Goal: Information Seeking & Learning: Learn about a topic

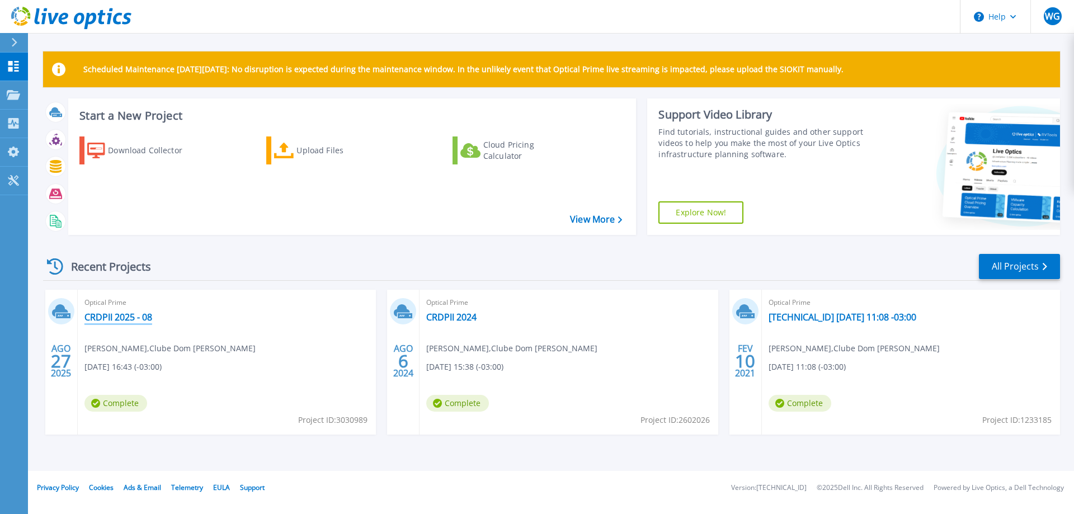
click at [130, 322] on link "CRDPII 2025 - 08" at bounding box center [118, 317] width 68 height 11
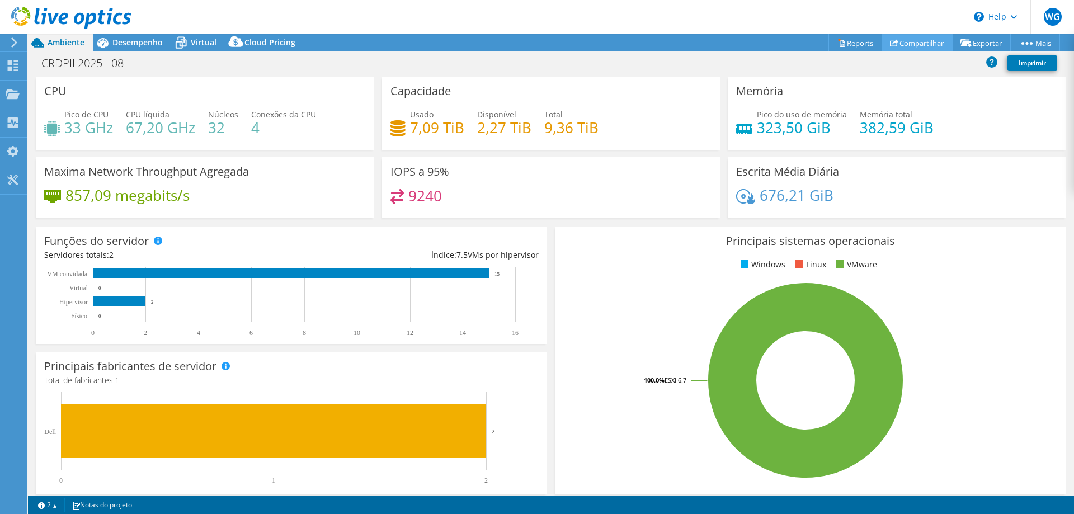
click at [926, 43] on link "Compartilhar" at bounding box center [917, 42] width 71 height 17
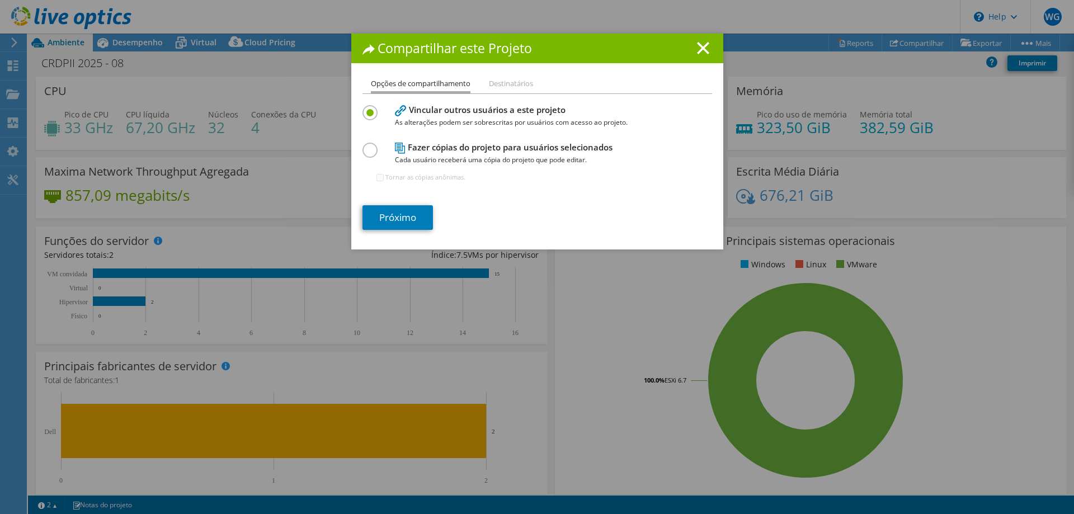
click at [514, 87] on li "Destinatários" at bounding box center [511, 84] width 44 height 14
click at [510, 82] on li "Destinatários" at bounding box center [511, 84] width 44 height 14
click at [395, 213] on link "Próximo" at bounding box center [398, 217] width 71 height 25
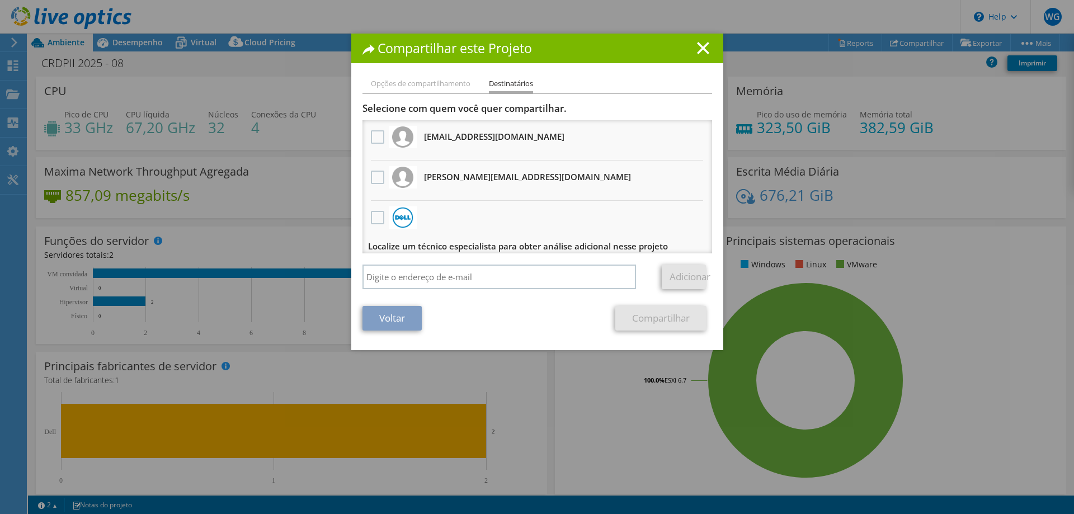
drag, startPoint x: 532, startPoint y: 143, endPoint x: 419, endPoint y: 138, distance: 113.1
click at [419, 138] on li "ecaires@tripla.com.br Receberá uma cópia anônima" at bounding box center [538, 140] width 350 height 40
copy li "ecaires@tripla.com.br"
click at [589, 181] on li "guilherme.silva@clubedompedroii.com.br Receberá uma cópia anônima" at bounding box center [538, 181] width 350 height 40
click at [698, 49] on line at bounding box center [703, 48] width 11 height 11
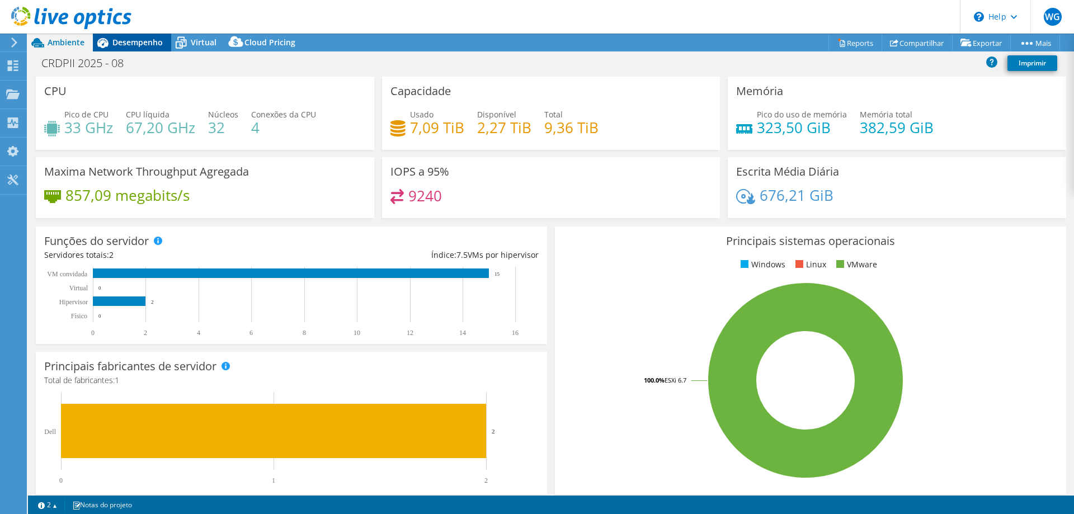
click at [144, 48] on div "Desempenho" at bounding box center [132, 43] width 78 height 18
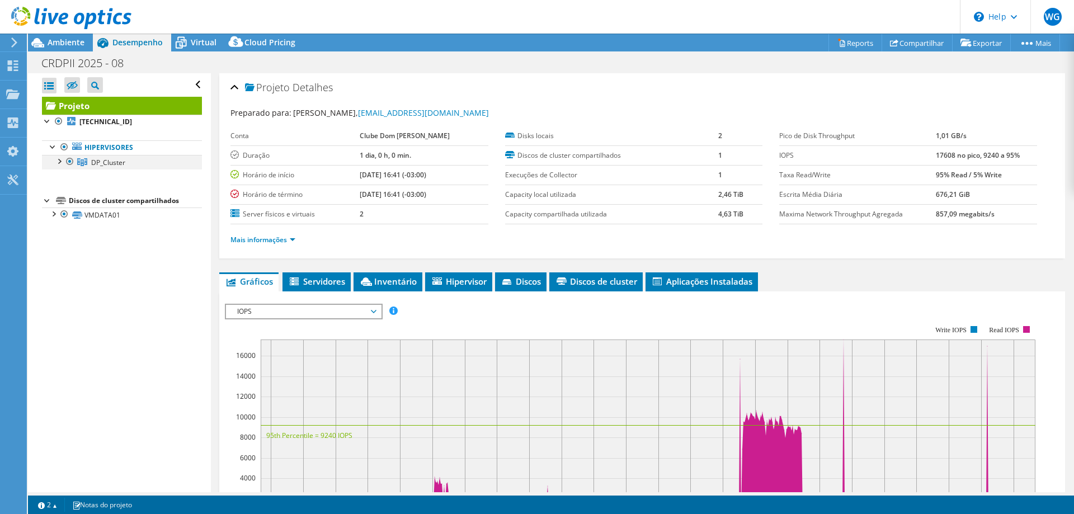
click at [67, 163] on div at bounding box center [69, 161] width 11 height 13
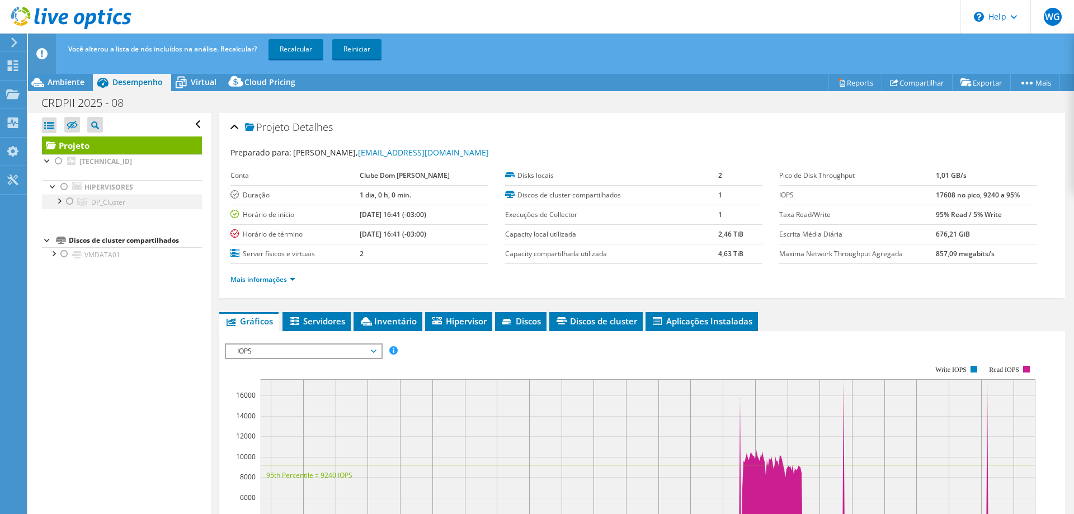
click at [63, 201] on div at bounding box center [58, 200] width 11 height 11
click at [194, 85] on span "Virtual" at bounding box center [204, 82] width 26 height 11
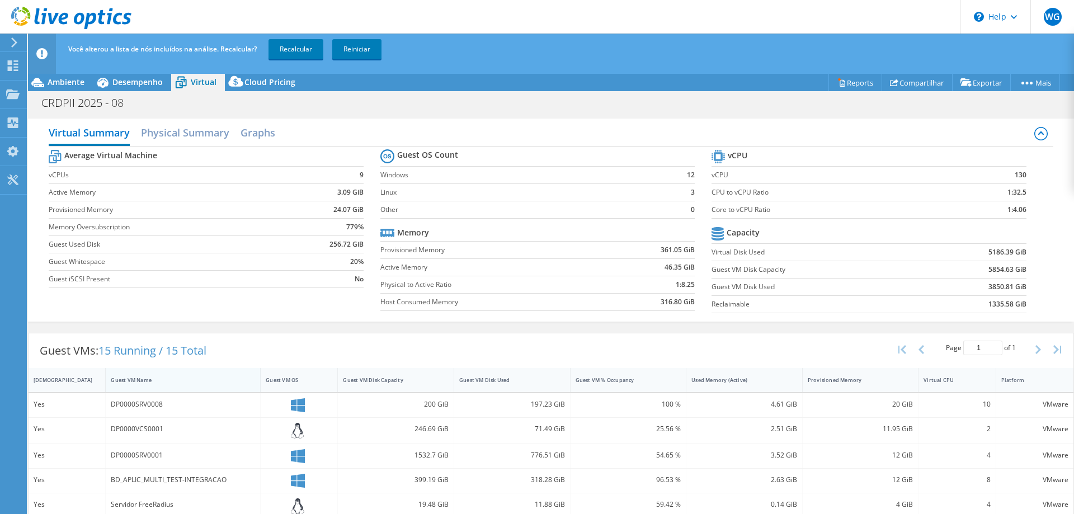
click at [129, 375] on div "Guest VM Name" at bounding box center [176, 380] width 141 height 17
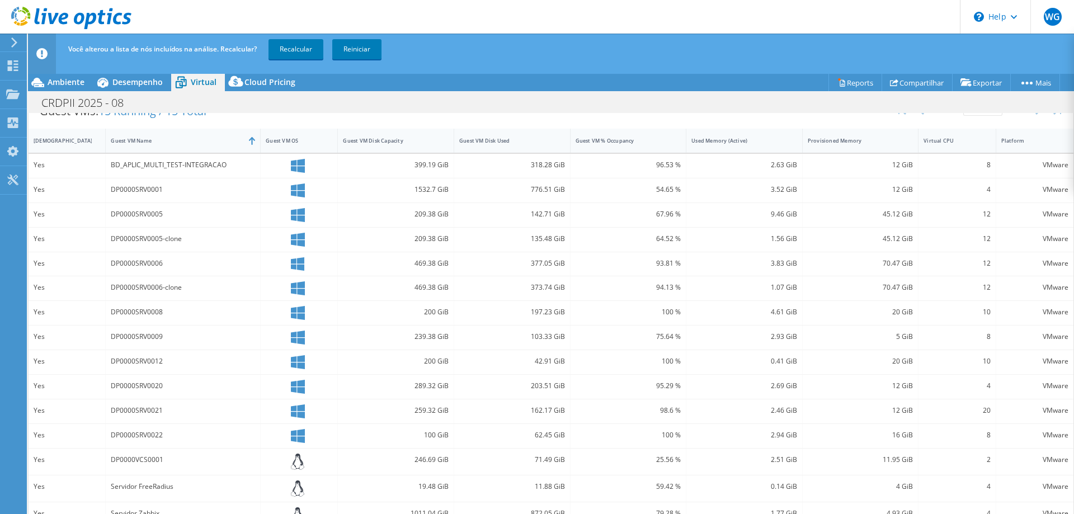
scroll to position [242, 0]
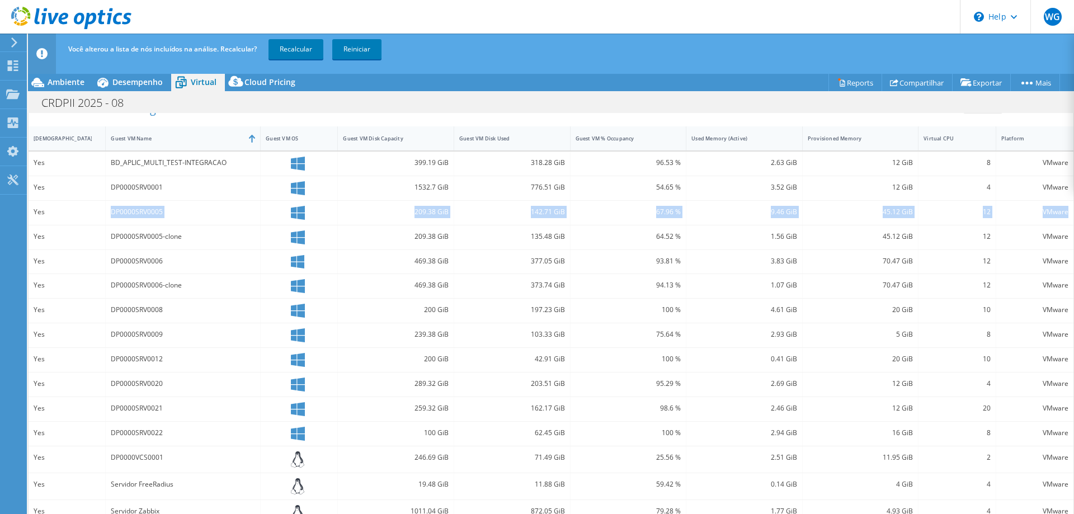
drag, startPoint x: 99, startPoint y: 212, endPoint x: 1059, endPoint y: 212, distance: 959.7
click at [1059, 212] on div "Yes DP0000SRV0005 209.38 GiB 142.71 GiB 67.96 % 9.46 GiB 45.12 GiB 12 VMware" at bounding box center [551, 213] width 1045 height 24
click at [410, 262] on div "469.38 GiB" at bounding box center [396, 261] width 106 height 12
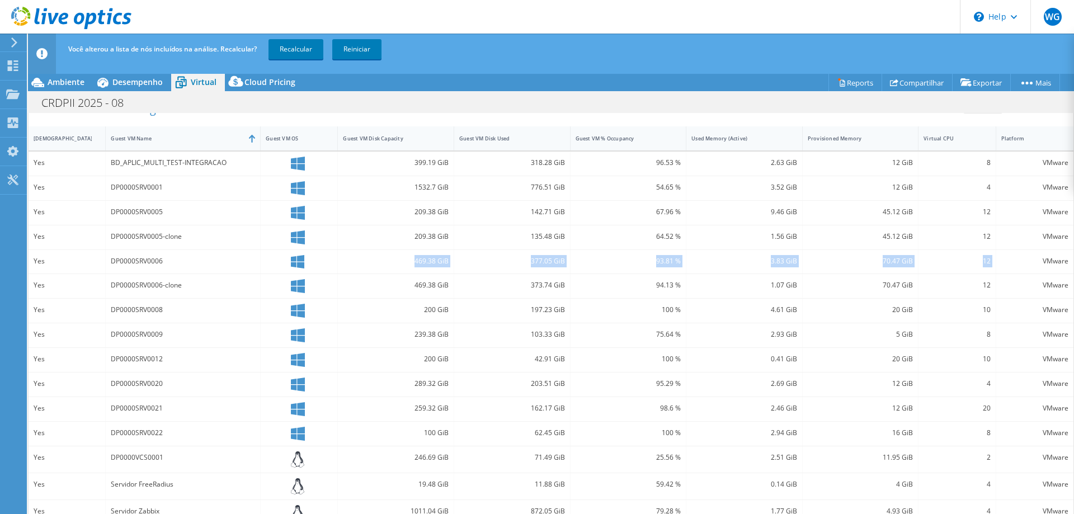
drag, startPoint x: 408, startPoint y: 260, endPoint x: 990, endPoint y: 259, distance: 581.4
click at [990, 259] on div "Yes DP0000SRV0006 469.38 GiB 377.05 GiB 93.81 % 3.83 GiB 70.47 GiB 12 VMware" at bounding box center [551, 262] width 1045 height 24
click at [447, 308] on div "200 GiB" at bounding box center [396, 311] width 116 height 24
drag, startPoint x: 412, startPoint y: 310, endPoint x: 985, endPoint y: 311, distance: 573.0
click at [985, 311] on div "Yes DP0000SRV0008 200 GiB 197.23 GiB 100 % 4.61 GiB 20 GiB 10 VMware" at bounding box center [551, 311] width 1045 height 24
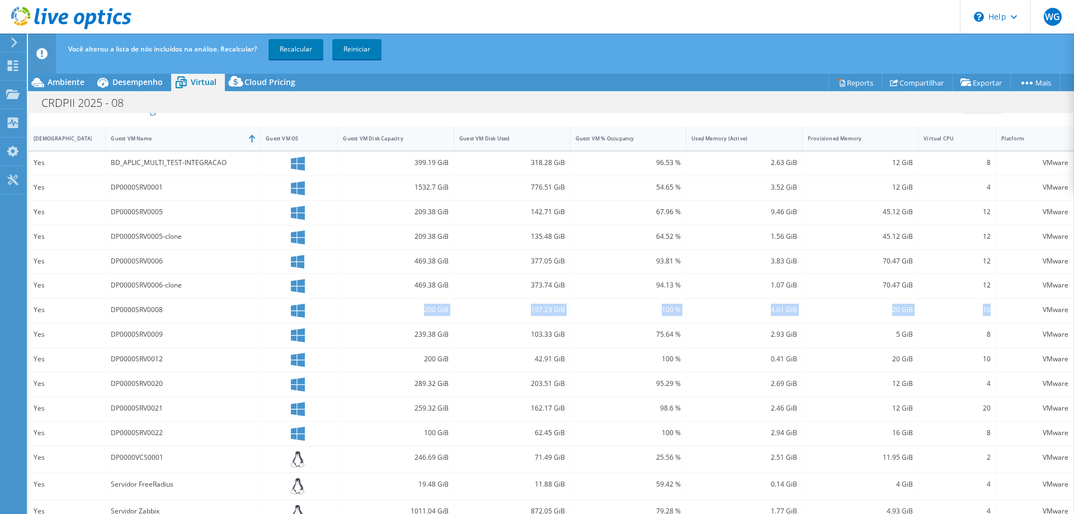
click at [657, 318] on div "100 %" at bounding box center [629, 311] width 116 height 24
click at [631, 359] on div "100 %" at bounding box center [629, 359] width 106 height 12
click at [533, 435] on div "62.45 GiB" at bounding box center [512, 433] width 106 height 12
click at [672, 310] on div "100 %" at bounding box center [629, 310] width 106 height 12
drag, startPoint x: 396, startPoint y: 208, endPoint x: 984, endPoint y: 208, distance: 588.1
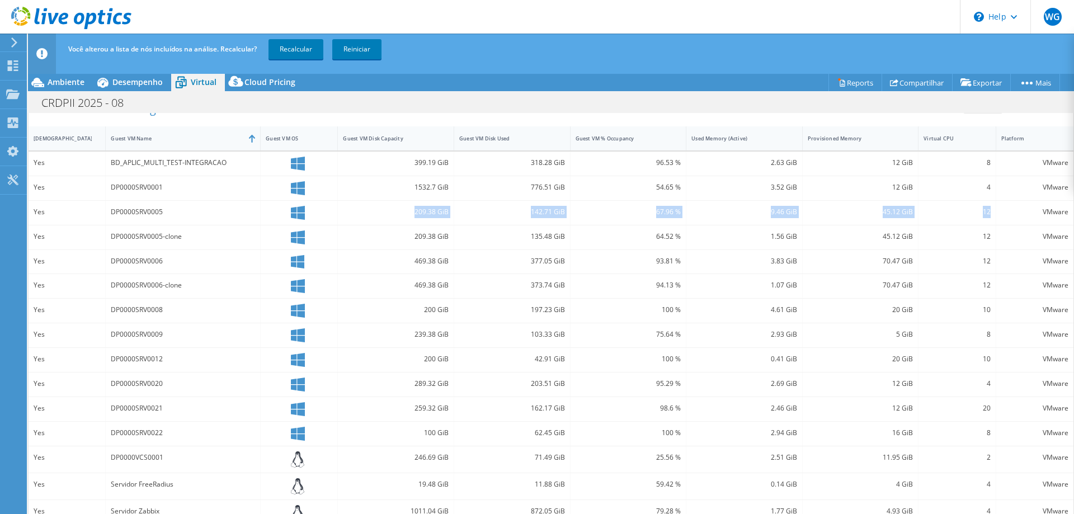
click at [984, 208] on div "Yes DP0000SRV0005 209.38 GiB 142.71 GiB 67.96 % 9.46 GiB 45.12 GiB 12 VMware" at bounding box center [551, 213] width 1045 height 24
click at [663, 209] on div "67.96 %" at bounding box center [629, 212] width 106 height 12
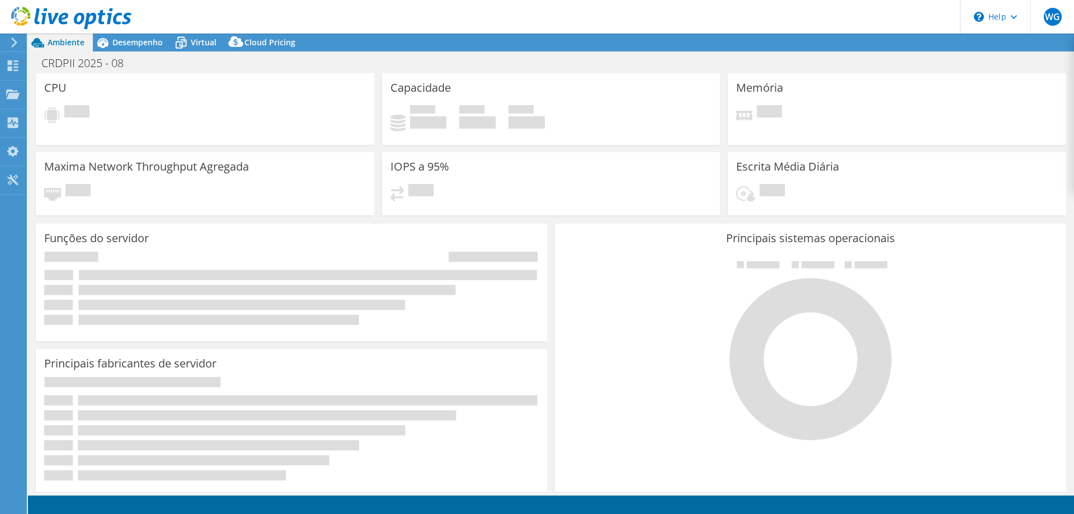
select select "USD"
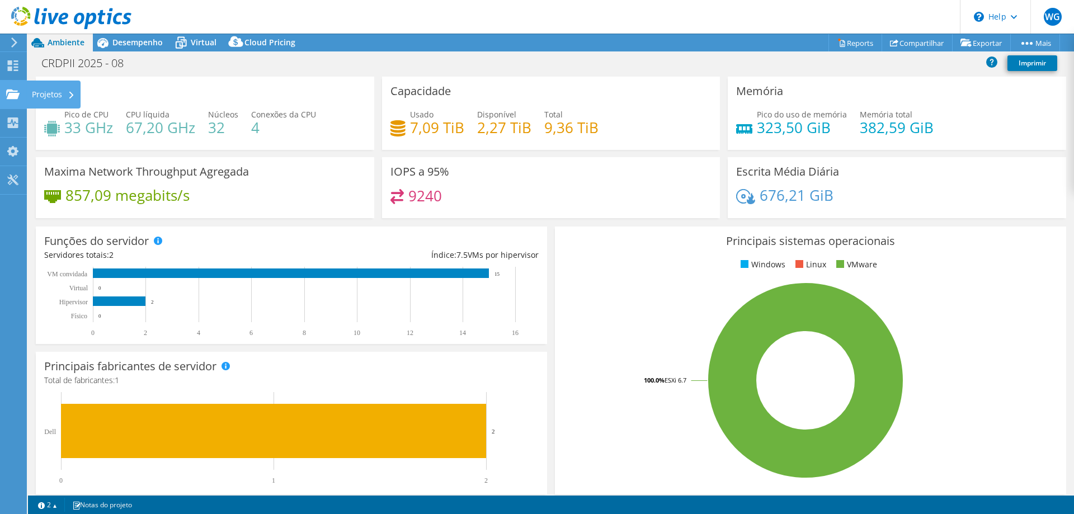
click at [18, 95] on use at bounding box center [12, 94] width 13 height 10
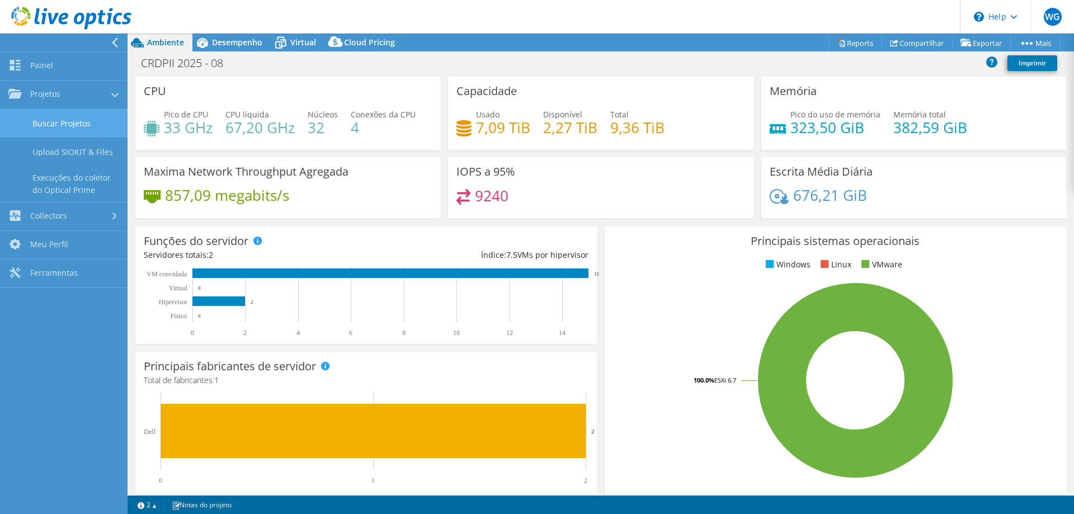
click at [73, 126] on link "Buscar Projetos" at bounding box center [64, 123] width 128 height 29
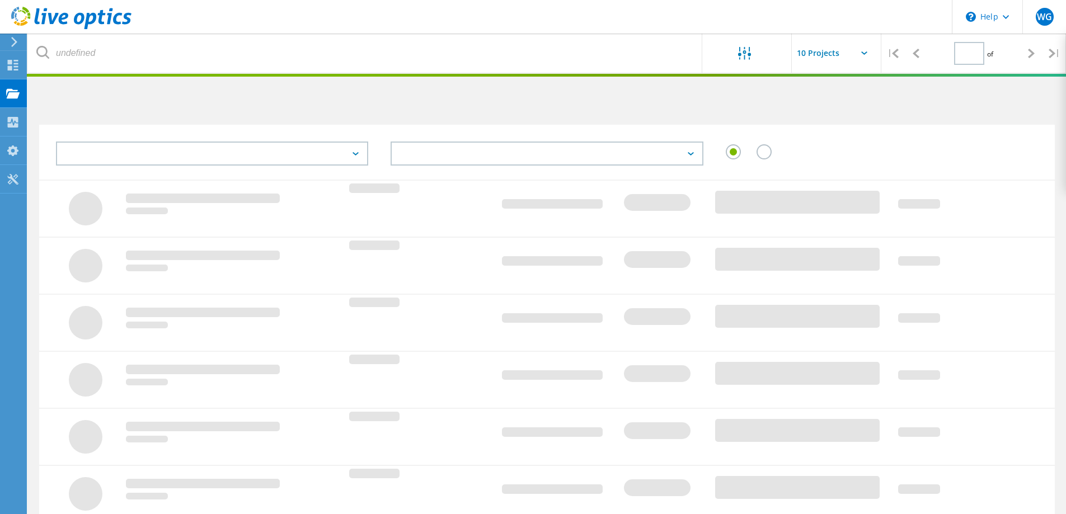
type input "1"
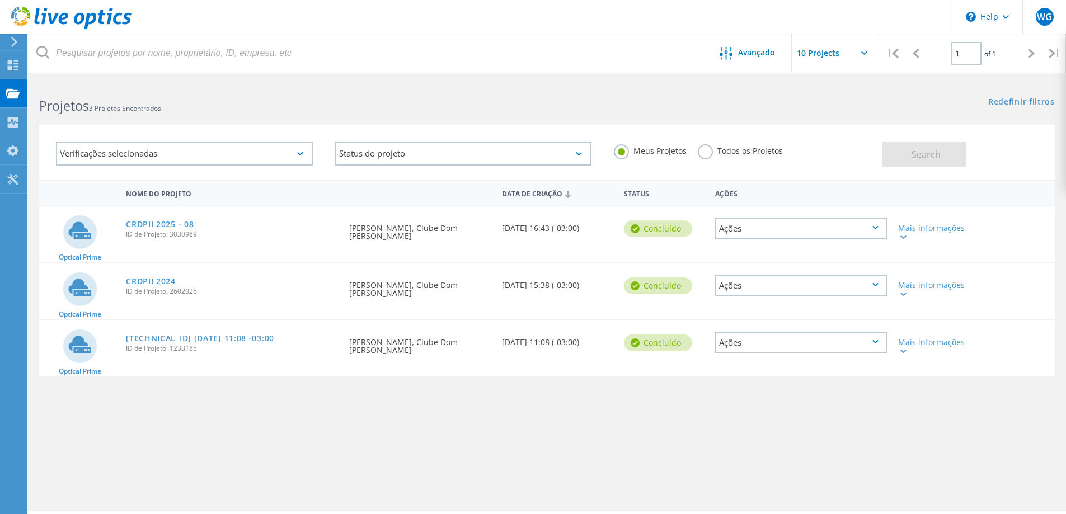
click at [161, 337] on link "192.168.1.15 2021-02-10 11:08 -03:00" at bounding box center [200, 339] width 148 height 8
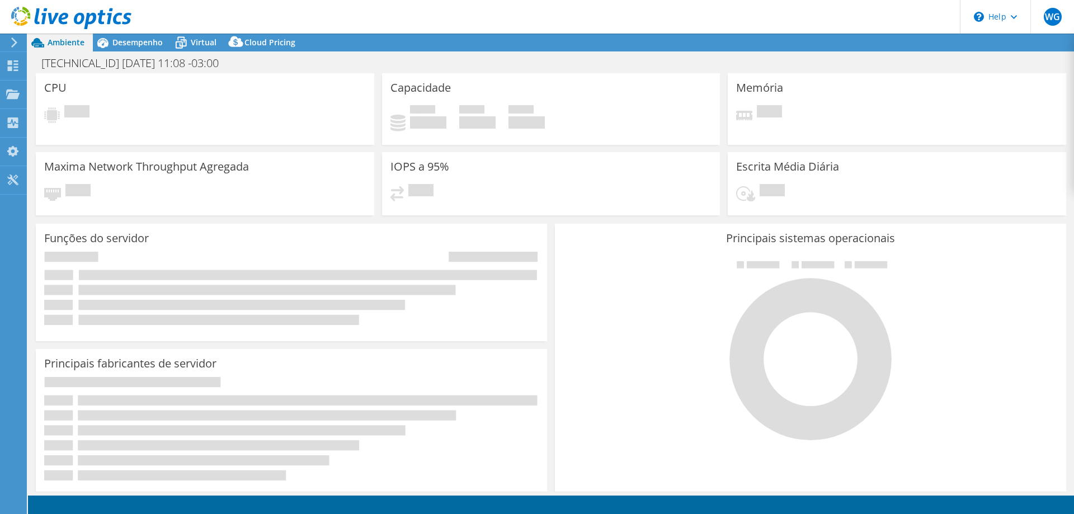
select select "USD"
select select "SouthAmerica"
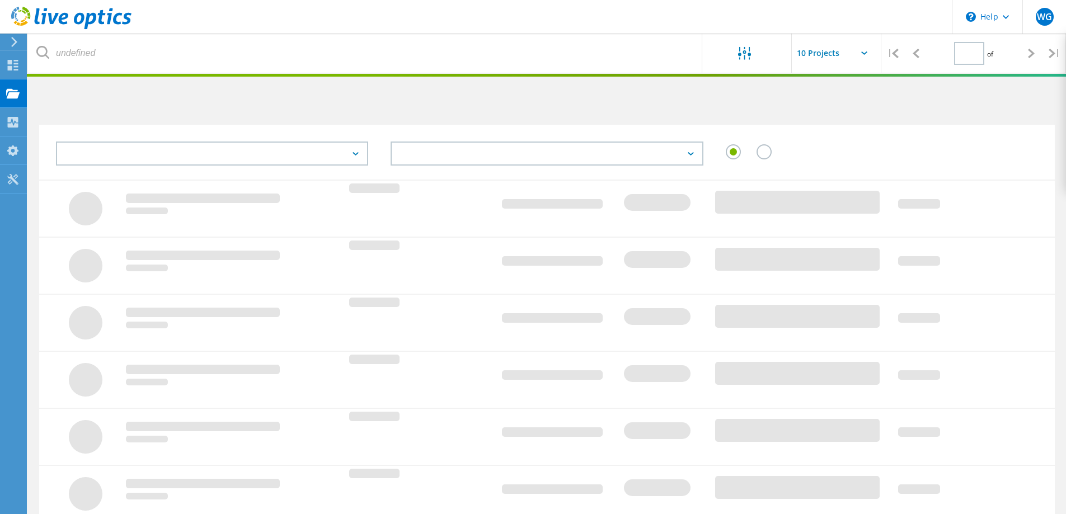
type input "1"
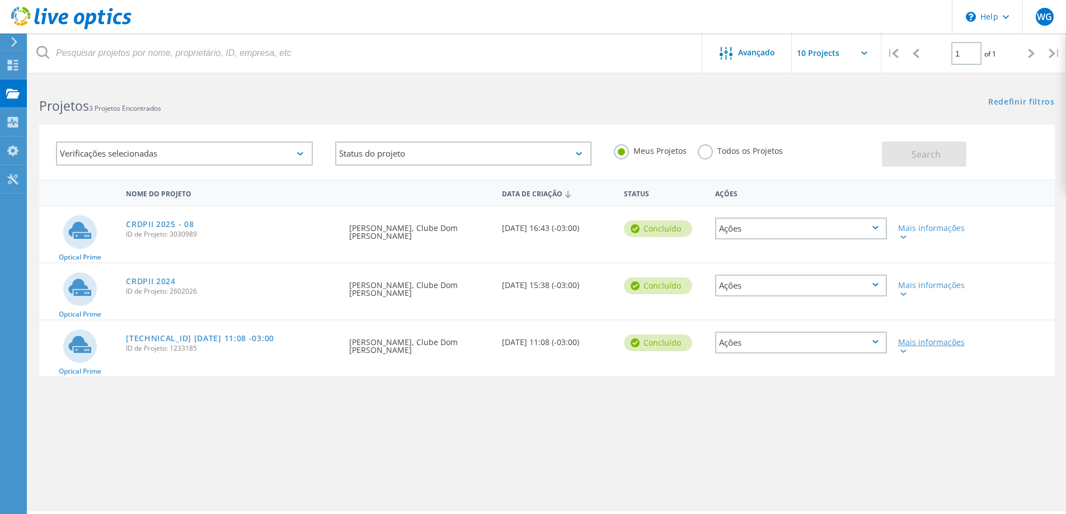
click at [906, 349] on div "Mais informações" at bounding box center [933, 347] width 70 height 16
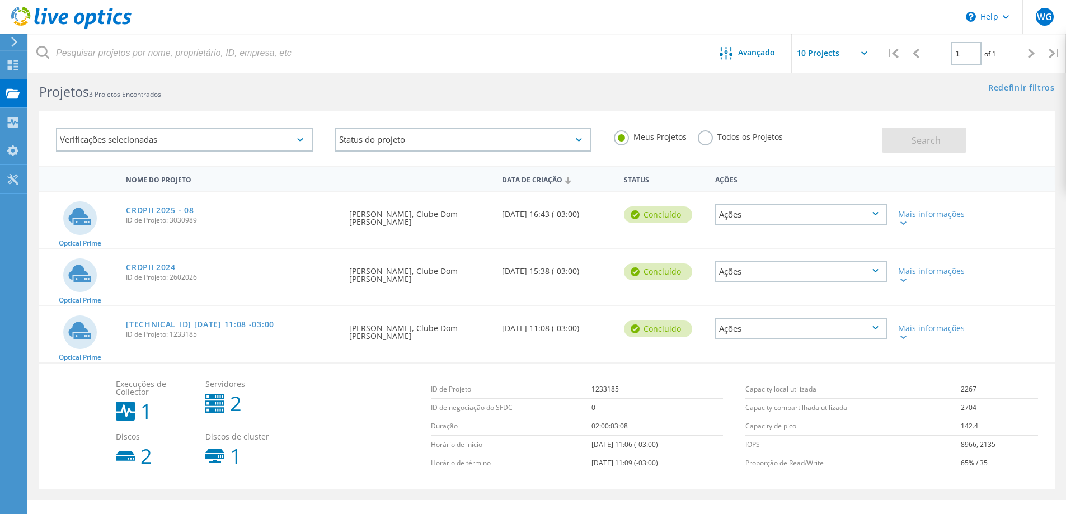
scroll to position [34, 0]
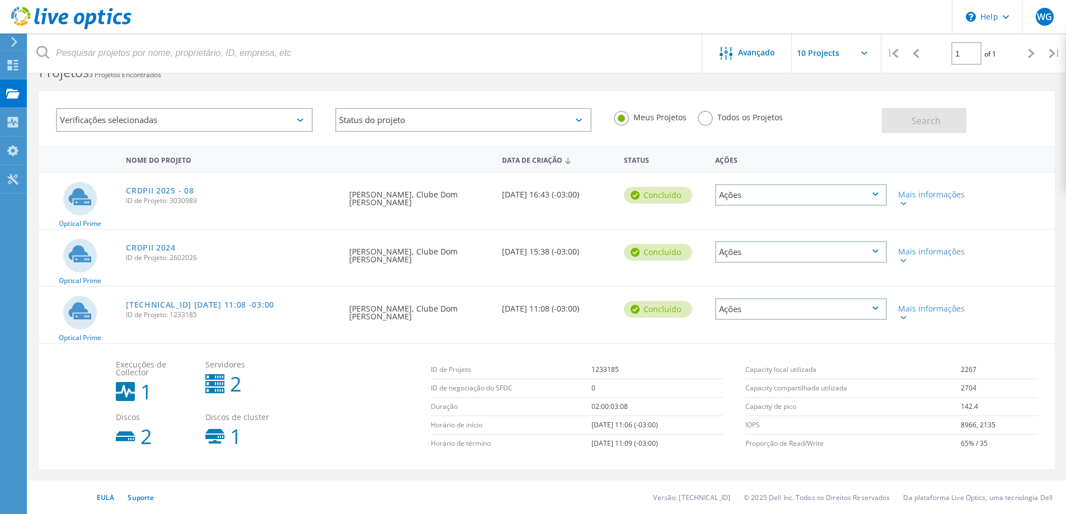
click at [73, 358] on div "Execuções de Collector 1 Servidores 2 Discos 2 Discos de cluster 1 ID de Projet…" at bounding box center [547, 406] width 1016 height 126
click at [167, 246] on link "CRDPII 2024" at bounding box center [151, 248] width 50 height 8
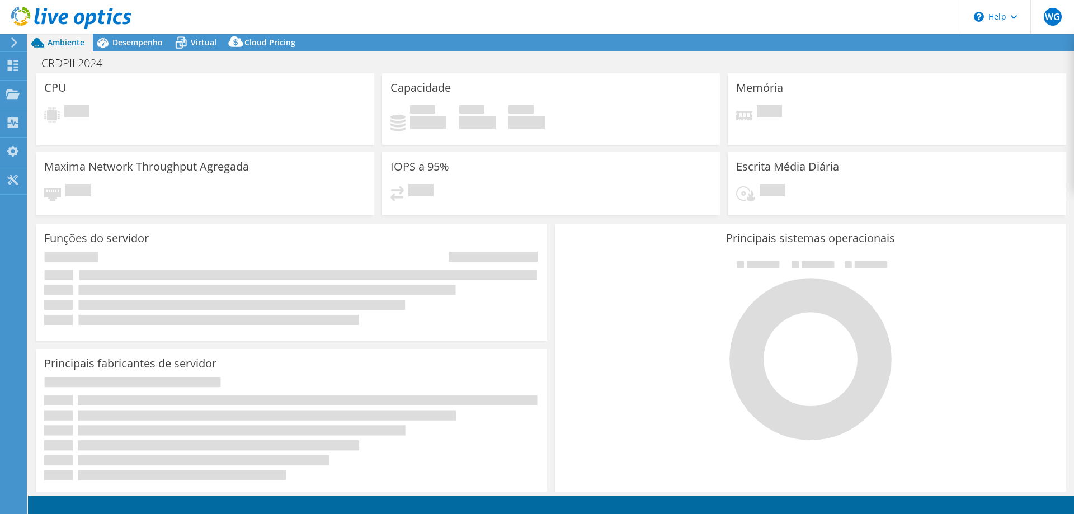
select select "SouthAmerica"
select select "BRL"
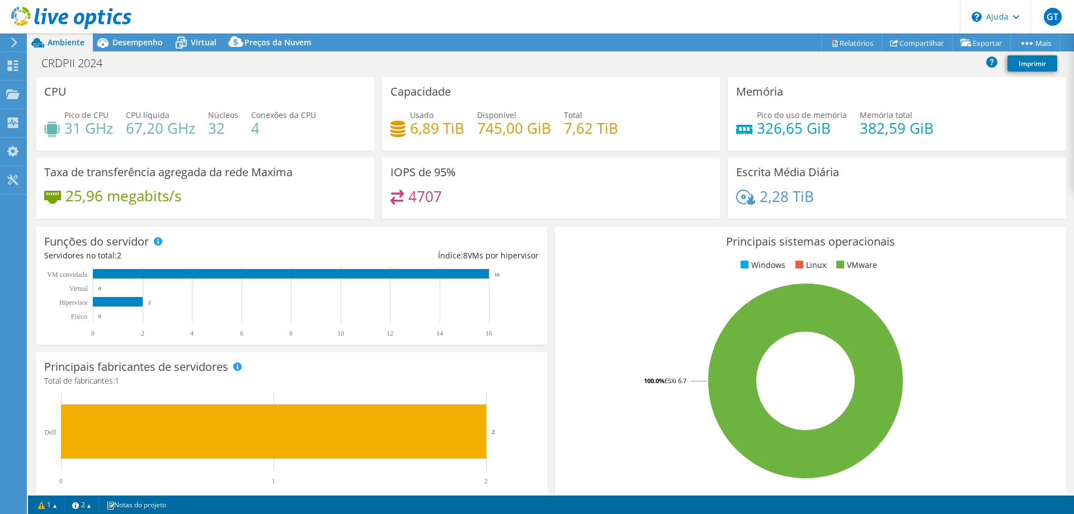
click at [569, 21] on header "GT Usuário Final Warllintan Gonzaga warllintan@clubedompedroii.com.br Clube Dom…" at bounding box center [537, 17] width 1074 height 34
click at [31, 92] on div "Projetos" at bounding box center [53, 95] width 54 height 28
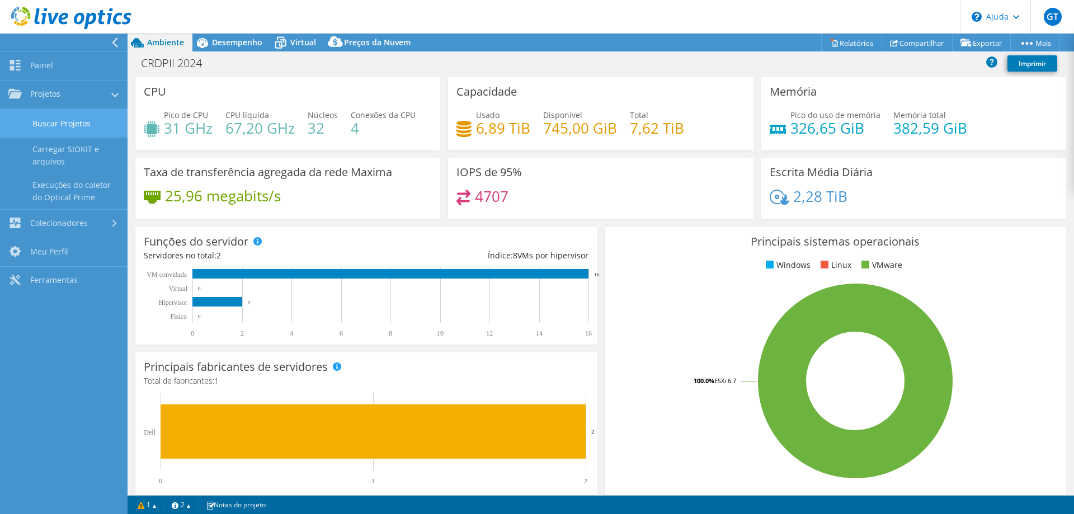
click at [79, 124] on font "Buscar Projetos" at bounding box center [61, 123] width 58 height 11
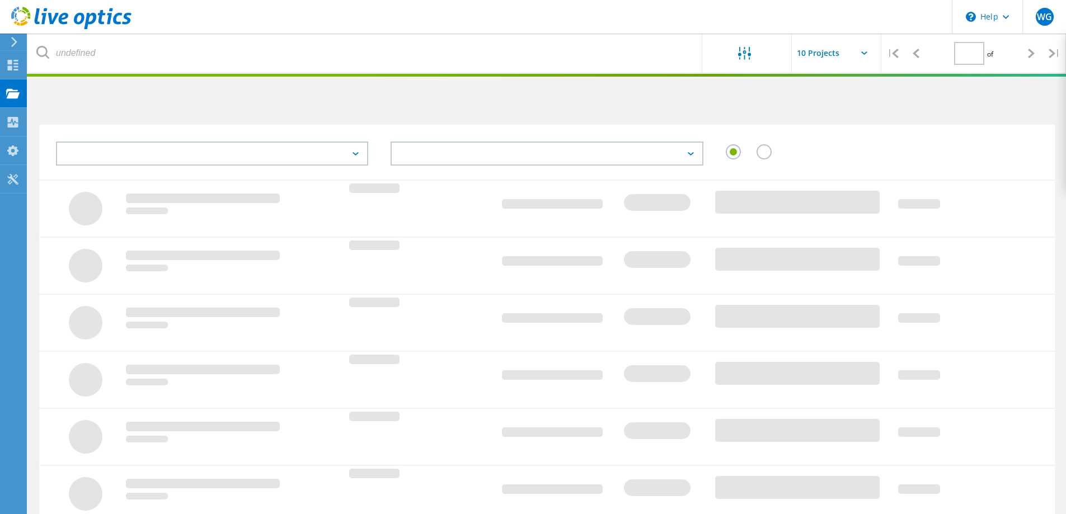
type input "1"
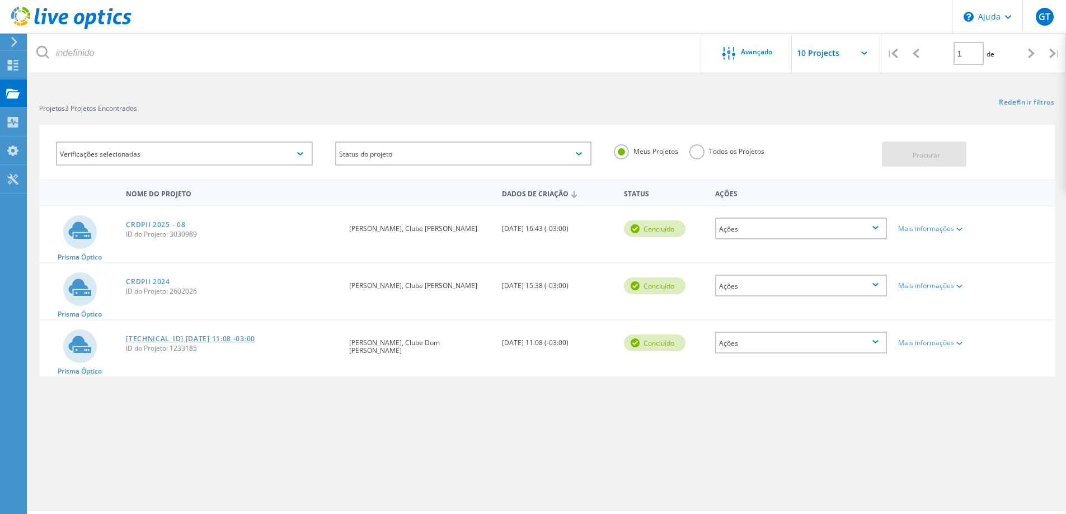
click at [177, 340] on font "[TECHNICAL_ID] [DATE] 11:08 -03:00" at bounding box center [190, 339] width 129 height 10
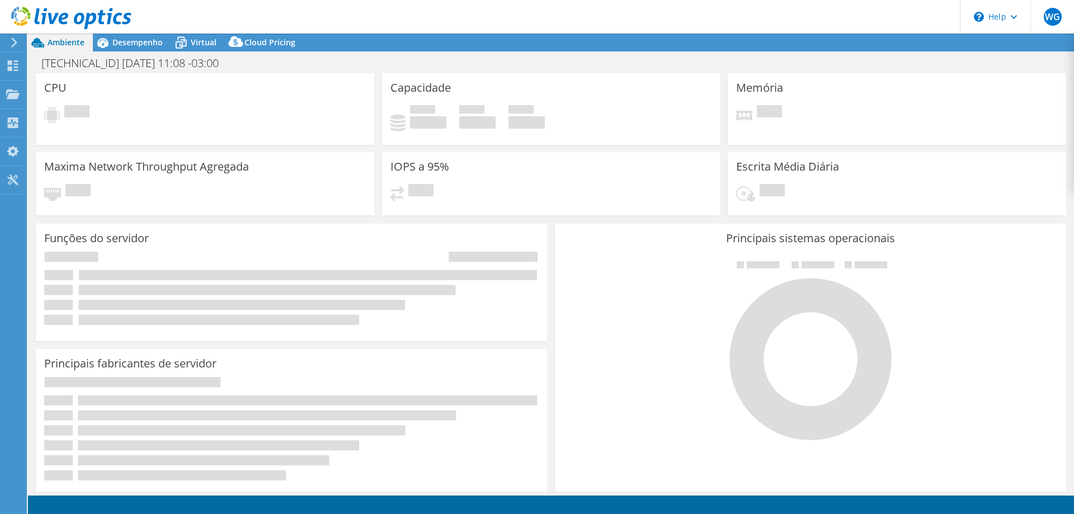
select select "SouthAmerica"
select select "USD"
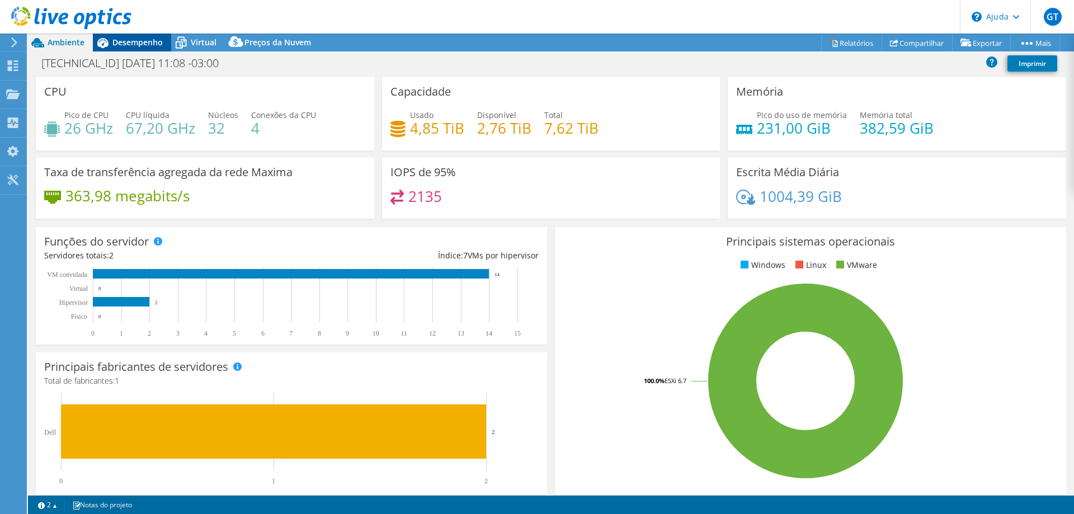
click at [140, 43] on font "Desempenho" at bounding box center [137, 42] width 50 height 11
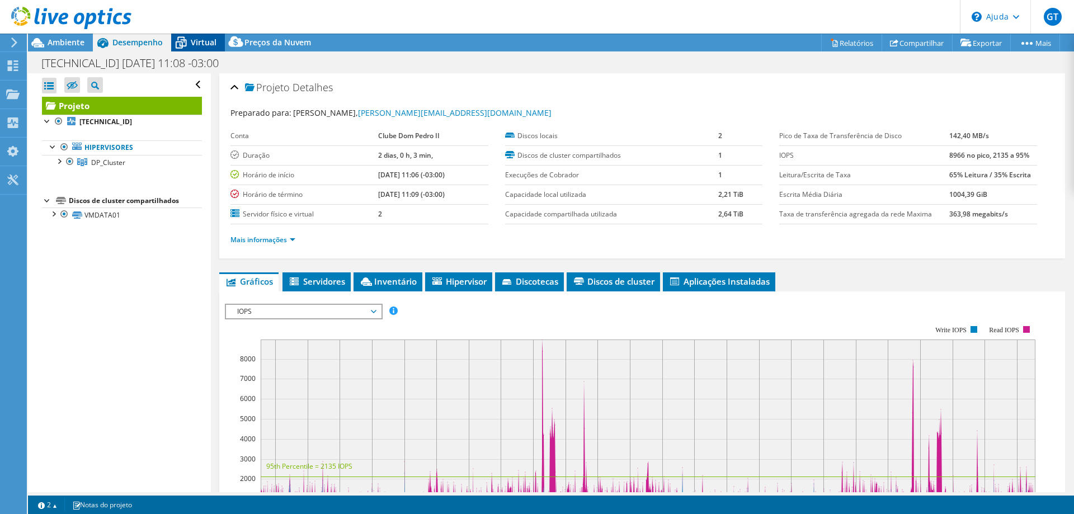
click at [202, 45] on font "Virtual" at bounding box center [204, 42] width 26 height 11
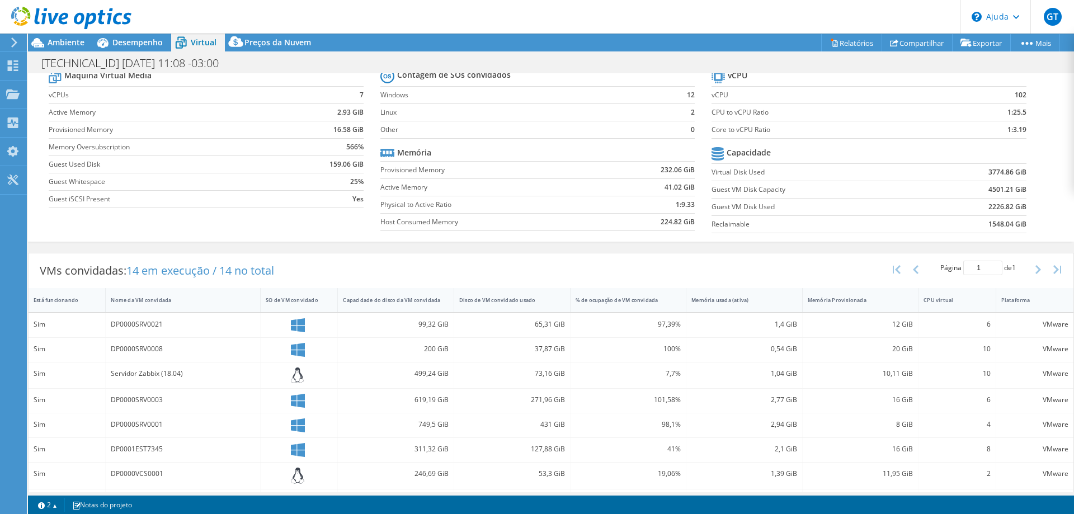
scroll to position [112, 0]
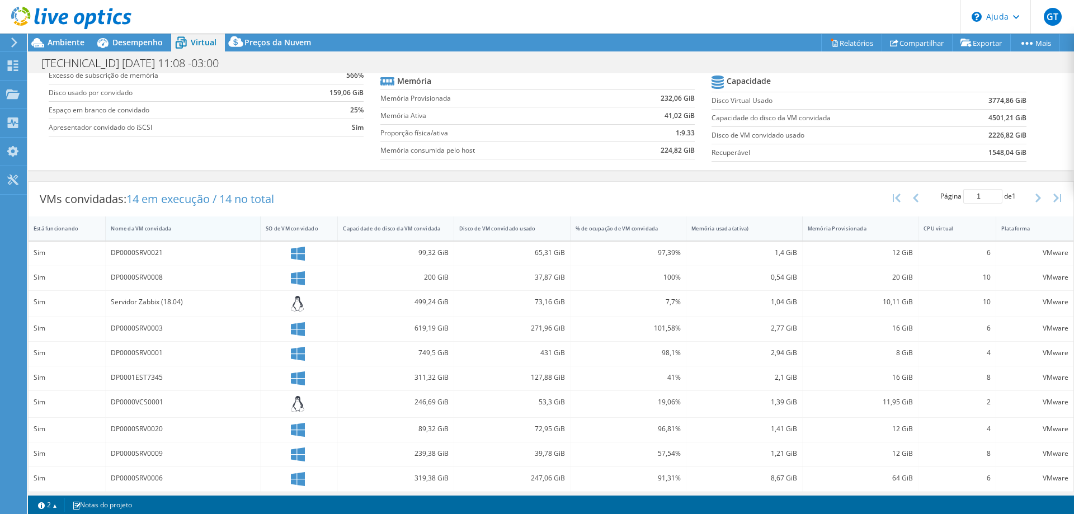
click at [151, 227] on font "Nome da VM convidada" at bounding box center [141, 228] width 60 height 7
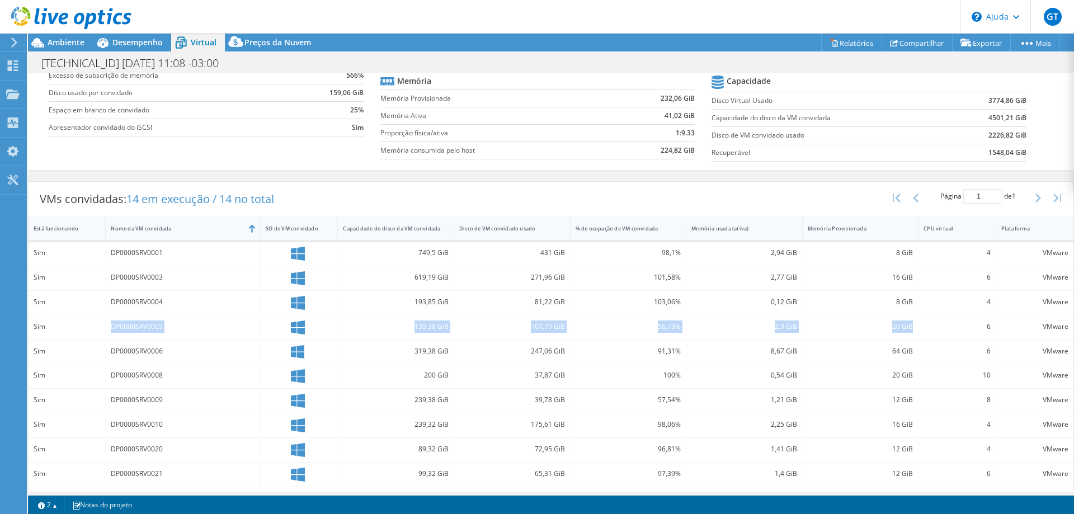
drag, startPoint x: 109, startPoint y: 326, endPoint x: 979, endPoint y: 326, distance: 870.1
click at [979, 326] on div "Sim DP0000SRV0005 139,38 GiB 107,79 GiB 56,73% 2,9 GiB 20 GiB 6 VMware" at bounding box center [551, 328] width 1045 height 24
drag, startPoint x: 405, startPoint y: 350, endPoint x: 987, endPoint y: 350, distance: 581.9
click at [987, 350] on div "Sim DP0000SRV0006 319,38 GiB 247,06 GiB 91,31% 8,67 GiB 64 GiB 6 VMware" at bounding box center [551, 352] width 1045 height 24
drag, startPoint x: 410, startPoint y: 371, endPoint x: 990, endPoint y: 375, distance: 580.3
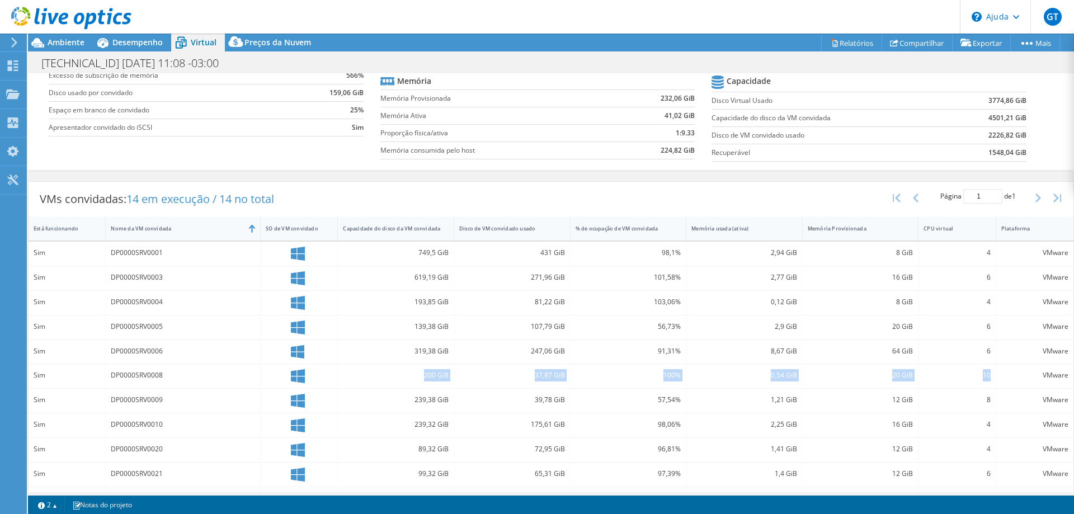
click at [990, 375] on div "Sim DP0000SRV0008 200 GiB 37,87 GiB 100% 0,54 GiB 20 GiB 10 VMware" at bounding box center [551, 376] width 1045 height 24
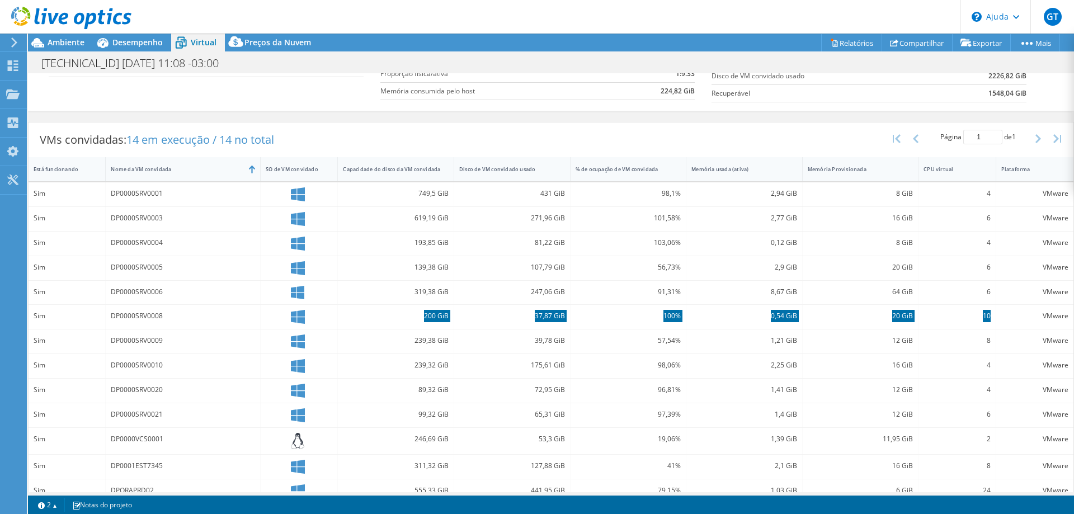
scroll to position [215, 0]
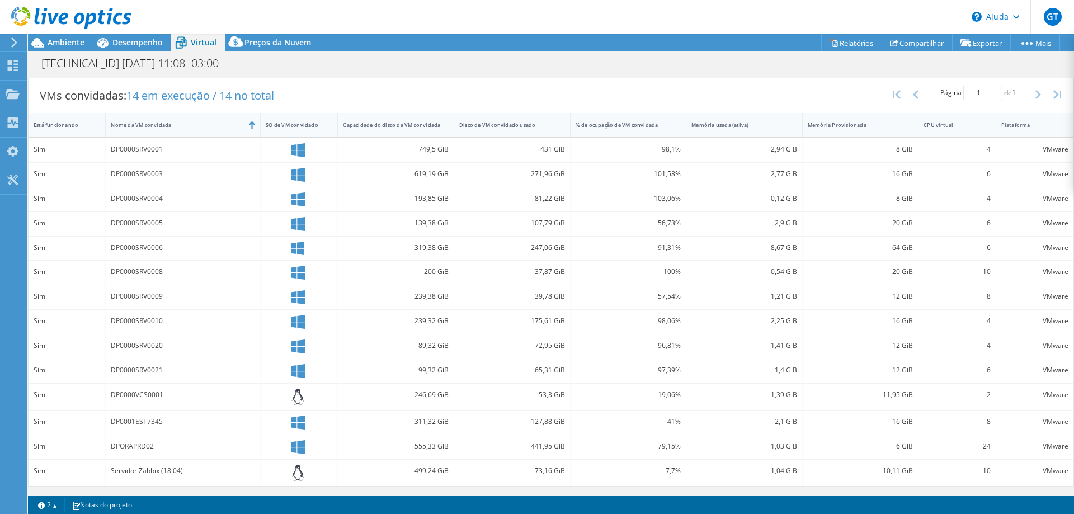
click at [441, 252] on div "319,38 GiB" at bounding box center [396, 248] width 106 height 12
drag, startPoint x: 396, startPoint y: 220, endPoint x: 993, endPoint y: 228, distance: 597.1
click at [993, 228] on div "Sim DP0000SRV0005 139,38 GiB 107,79 GiB 56,73% 2,9 GiB 20 GiB 6 VMware" at bounding box center [551, 224] width 1045 height 24
